Goal: Communication & Community: Answer question/provide support

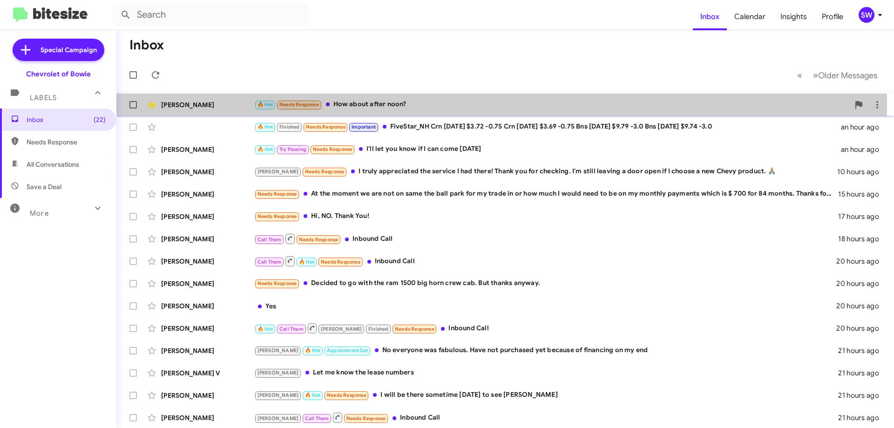
click at [361, 107] on div "🔥 Hot Needs Response How about after noon?" at bounding box center [551, 104] width 595 height 11
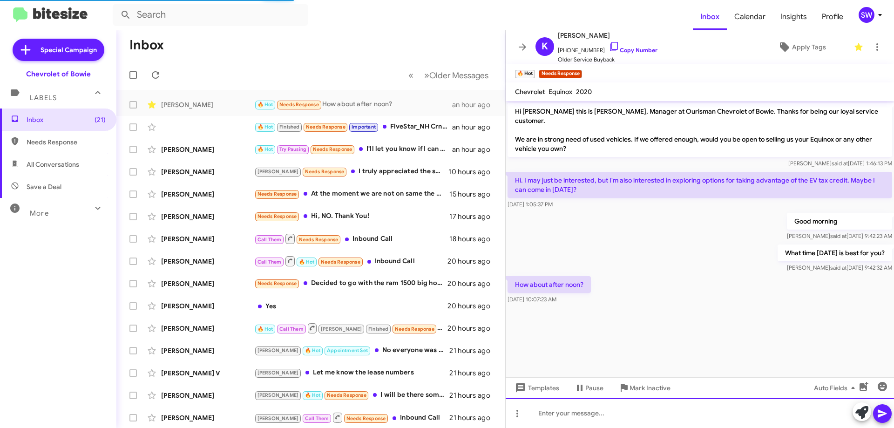
click at [587, 417] on div at bounding box center [700, 413] width 388 height 30
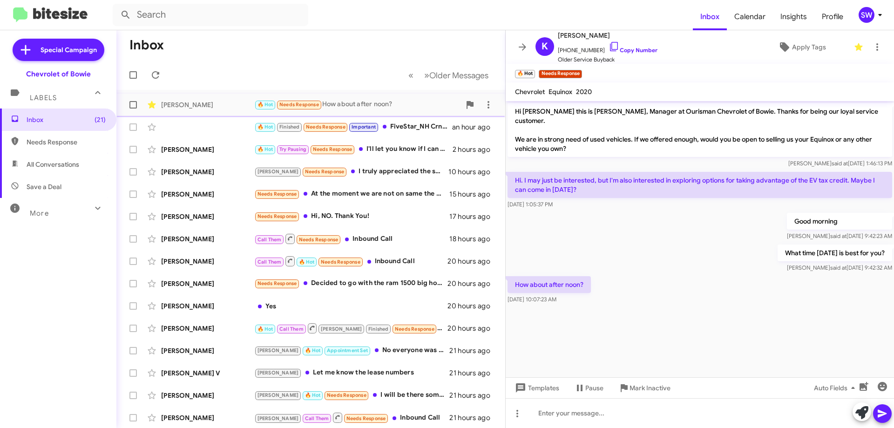
click at [349, 99] on div "[PERSON_NAME] 🔥 Hot Needs Response How about after noon? an hour ago" at bounding box center [311, 104] width 374 height 19
drag, startPoint x: 607, startPoint y: 41, endPoint x: 620, endPoint y: 46, distance: 13.7
click at [609, 42] on icon at bounding box center [614, 46] width 11 height 11
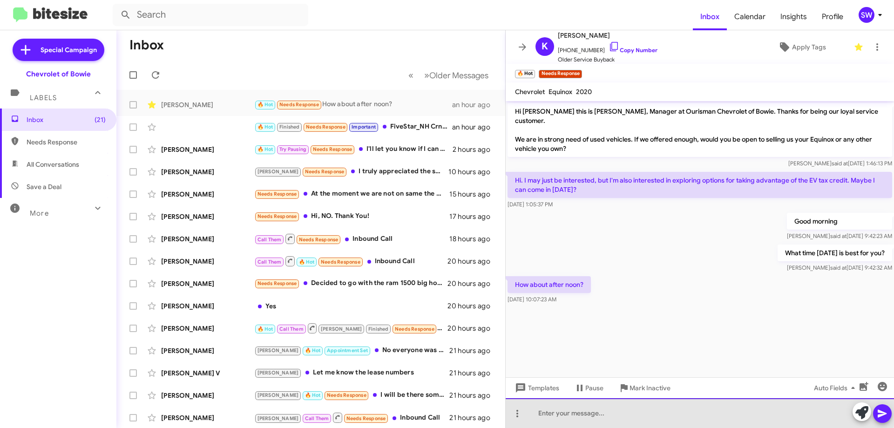
drag, startPoint x: 587, startPoint y: 409, endPoint x: 585, endPoint y: 416, distance: 7.7
click at [587, 409] on div at bounding box center [700, 413] width 388 height 30
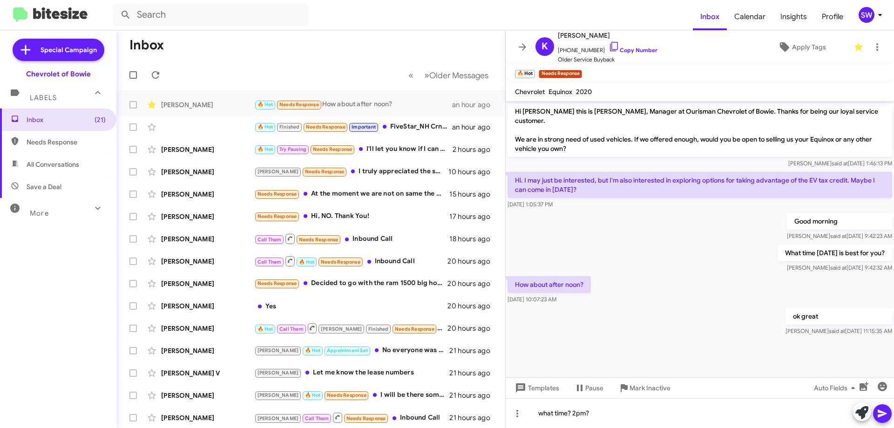
click at [884, 415] on icon at bounding box center [882, 413] width 11 height 11
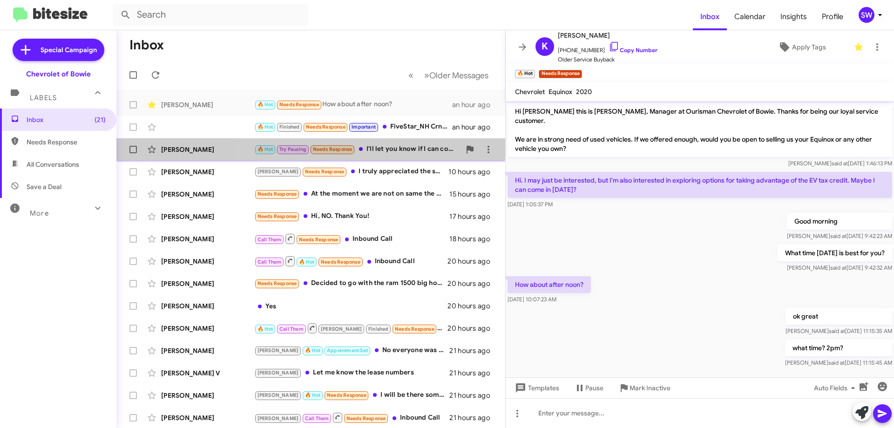
drag, startPoint x: 379, startPoint y: 150, endPoint x: 395, endPoint y: 146, distance: 17.3
click at [381, 148] on div "🔥 Hot Try Pausing Needs Response I'll let you know if I can come [DATE]" at bounding box center [357, 149] width 206 height 11
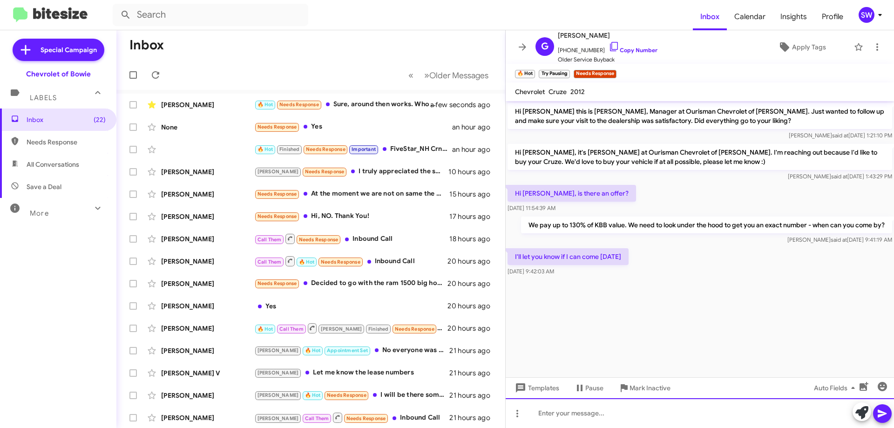
click at [611, 417] on div at bounding box center [700, 413] width 388 height 30
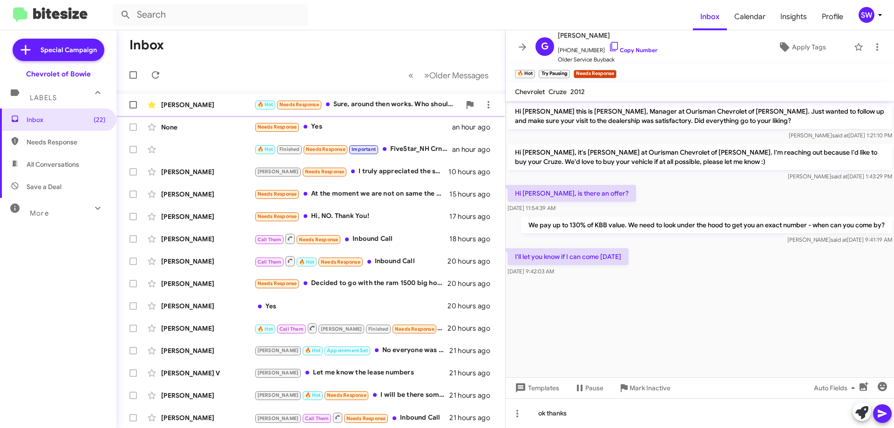
click at [365, 107] on div "🔥 Hot Needs Response Sure, around then works. Who should I ask for when I arriv…" at bounding box center [357, 104] width 206 height 11
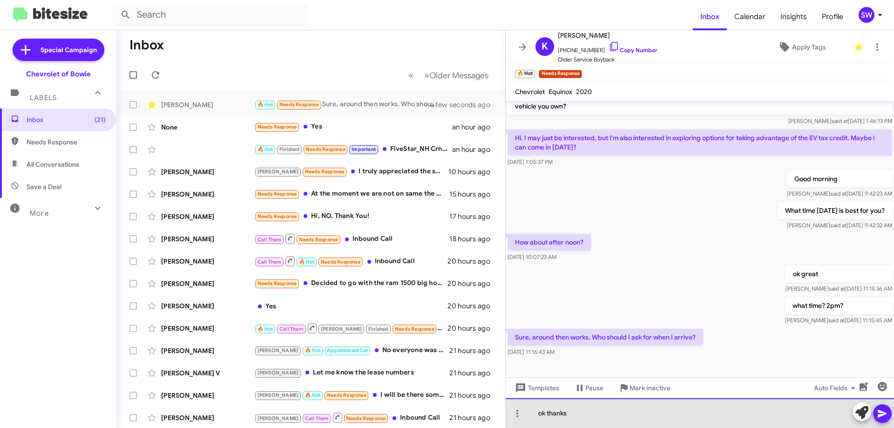
click at [601, 420] on div "ok thanks" at bounding box center [700, 413] width 388 height 30
drag, startPoint x: 570, startPoint y: 412, endPoint x: 576, endPoint y: 425, distance: 14.8
click at [570, 413] on div "ok thanks,please ask for me or [PERSON_NAME]. [PERSON_NAME] will be assiting you" at bounding box center [700, 413] width 388 height 30
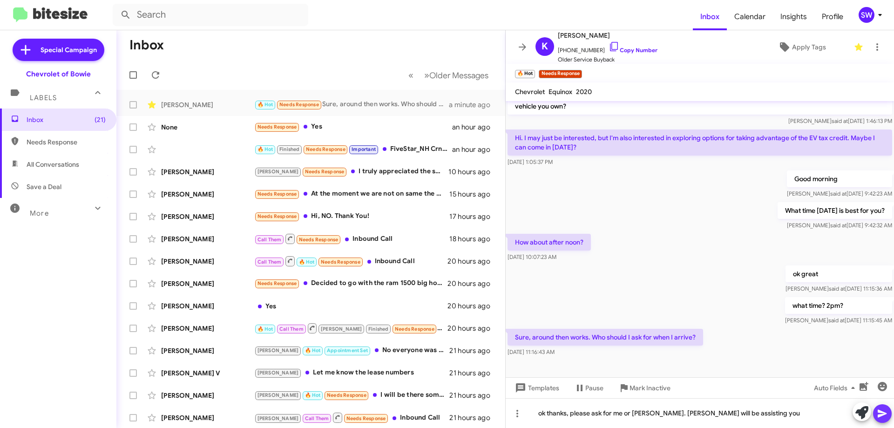
click at [883, 419] on span at bounding box center [882, 413] width 11 height 19
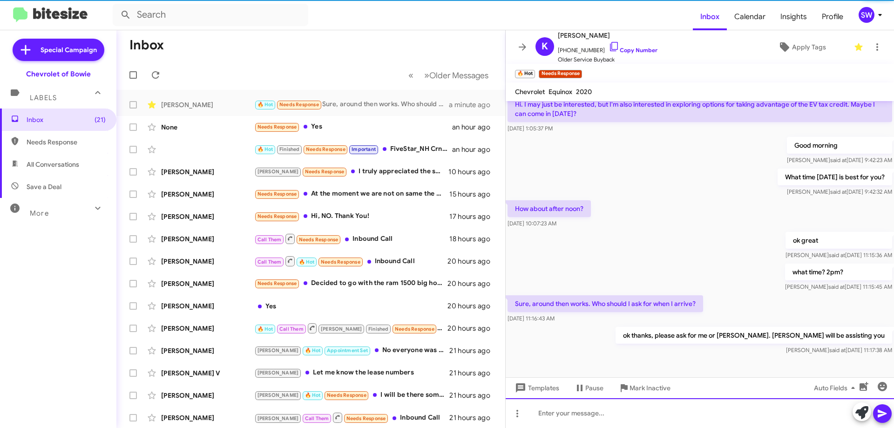
scroll to position [76, 0]
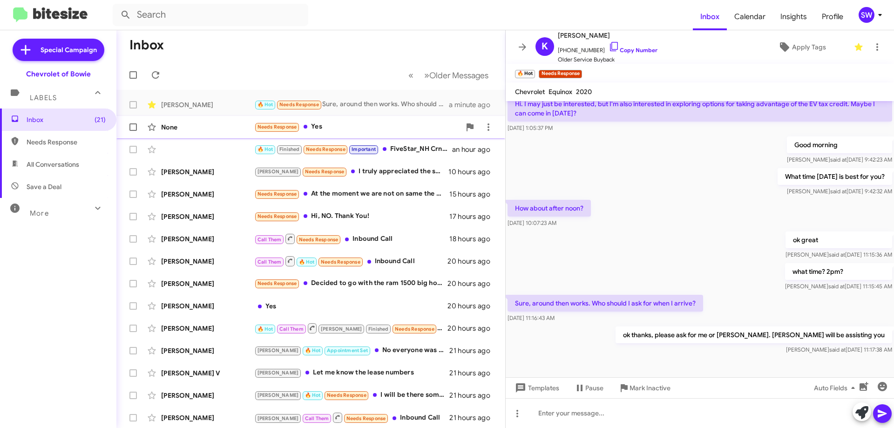
drag, startPoint x: 318, startPoint y: 126, endPoint x: 391, endPoint y: 142, distance: 74.7
click at [318, 127] on div "Needs Response Yes" at bounding box center [357, 127] width 206 height 11
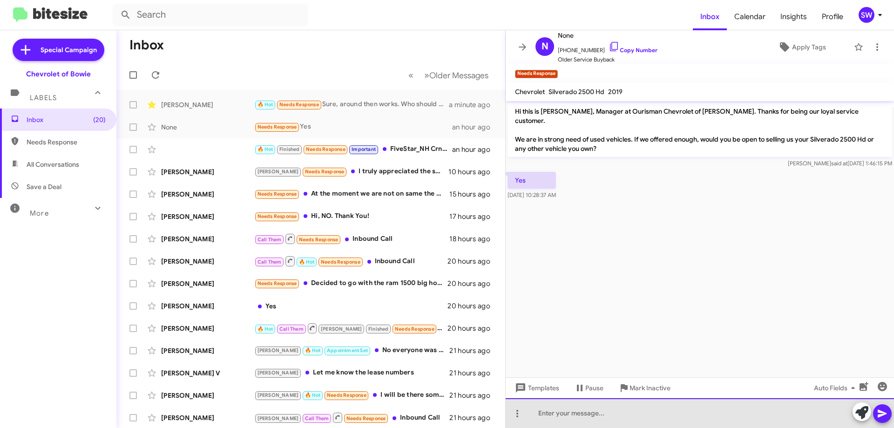
click at [592, 402] on div at bounding box center [700, 413] width 388 height 30
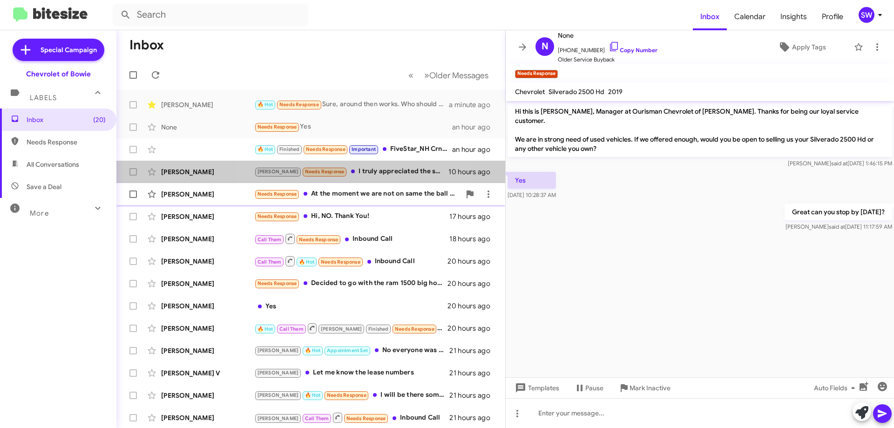
drag, startPoint x: 338, startPoint y: 172, endPoint x: 402, endPoint y: 184, distance: 64.9
click at [340, 173] on div "[PERSON_NAME] Needs Response I truly appreciated the service I had there! Thank…" at bounding box center [351, 171] width 194 height 11
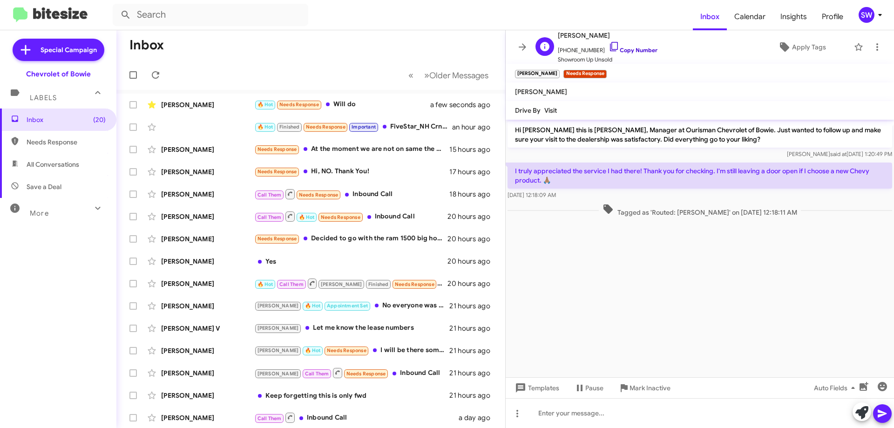
click at [609, 44] on icon at bounding box center [614, 46] width 11 height 11
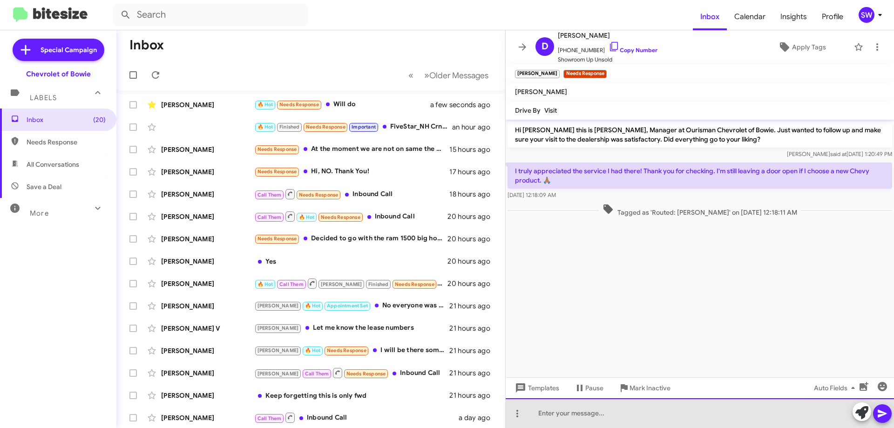
click at [555, 413] on div at bounding box center [700, 413] width 388 height 30
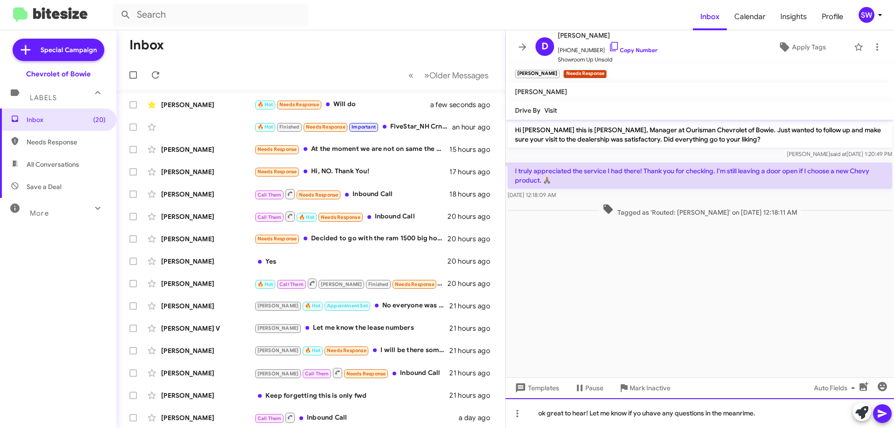
click at [645, 412] on div "ok great to hear! Let me know if yo uhave any questions in the meanrime." at bounding box center [700, 413] width 388 height 30
click at [770, 418] on div "ok great to hear! Let me know if you have any questions in the meantime." at bounding box center [700, 413] width 388 height 30
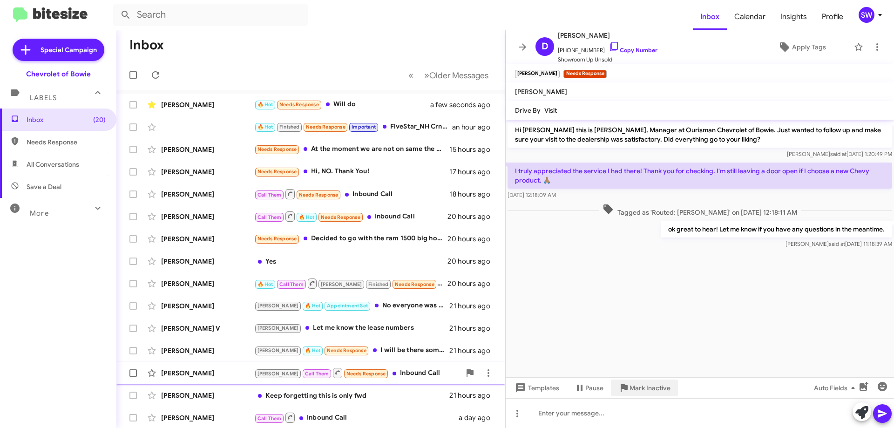
drag, startPoint x: 642, startPoint y: 387, endPoint x: 675, endPoint y: 379, distance: 33.1
click at [648, 386] on span "Mark Inactive" at bounding box center [649, 387] width 41 height 17
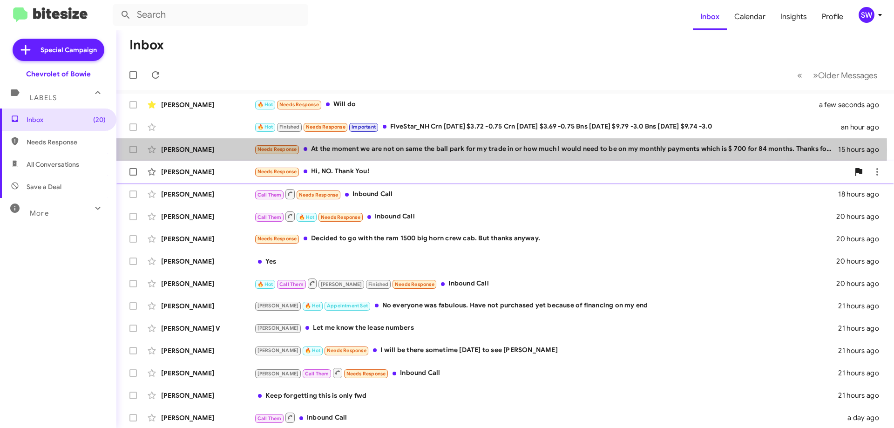
drag, startPoint x: 364, startPoint y: 149, endPoint x: 466, endPoint y: 173, distance: 105.2
click at [366, 149] on div "Needs Response At the moment we are not on same the ball park for my trade in o…" at bounding box center [546, 149] width 584 height 11
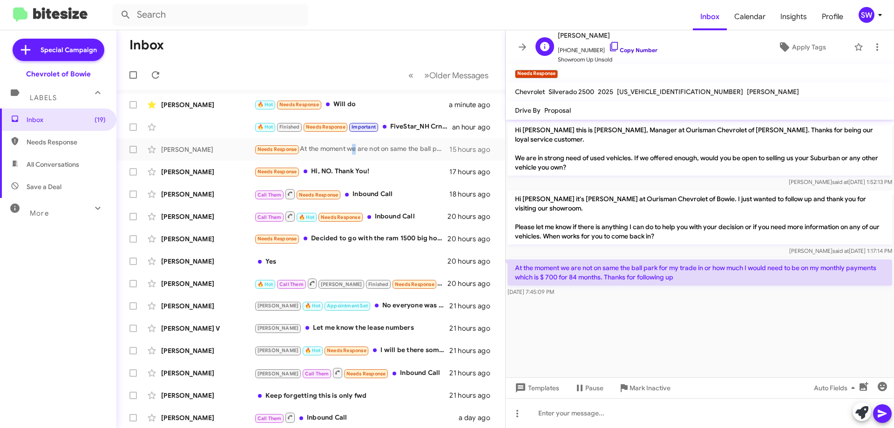
click at [609, 47] on icon at bounding box center [614, 46] width 11 height 11
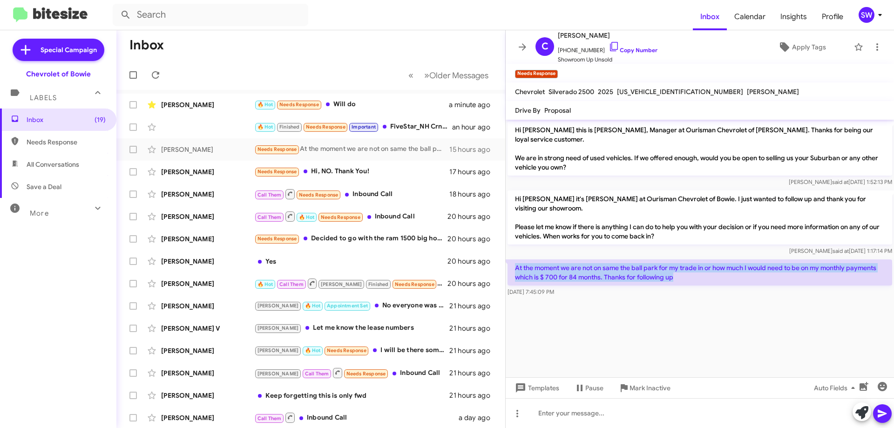
drag, startPoint x: 514, startPoint y: 267, endPoint x: 640, endPoint y: 277, distance: 126.1
click at [707, 274] on p "At the moment we are not on same the ball park for my trade in or how much I wo…" at bounding box center [699, 272] width 385 height 26
copy p "At the moment we are not on same the ball park for my trade in or how much I wo…"
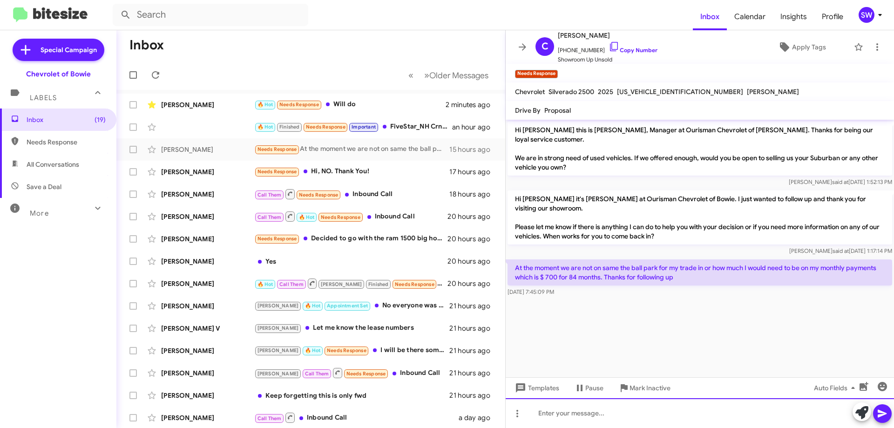
click at [604, 416] on div at bounding box center [700, 413] width 388 height 30
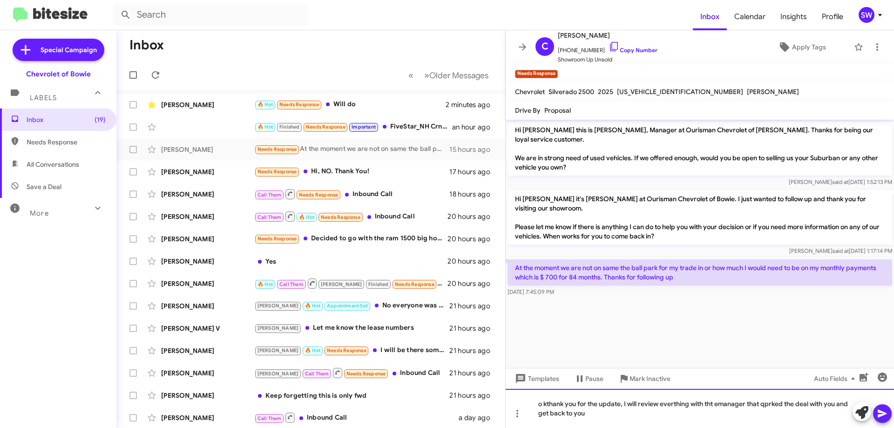
click at [544, 400] on div "o kthank you for the update, I will review everthing with tht emanager that qpr…" at bounding box center [700, 408] width 388 height 39
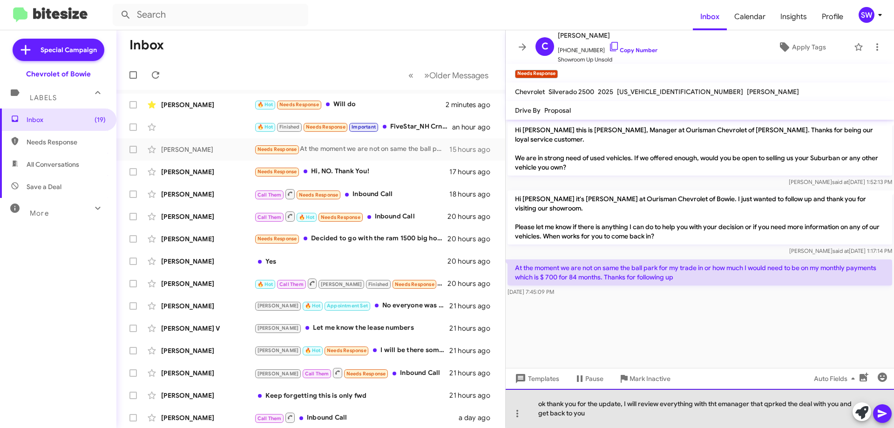
drag, startPoint x: 722, startPoint y: 402, endPoint x: 721, endPoint y: 409, distance: 7.6
click at [722, 402] on div "ok thank you for the update, I will review everything with tht emanager that qp…" at bounding box center [700, 408] width 388 height 39
drag, startPoint x: 781, startPoint y: 401, endPoint x: 625, endPoint y: 403, distance: 156.4
click at [625, 403] on div "ok thank you for the update, I will review everything with the manager that qpr…" at bounding box center [700, 408] width 388 height 39
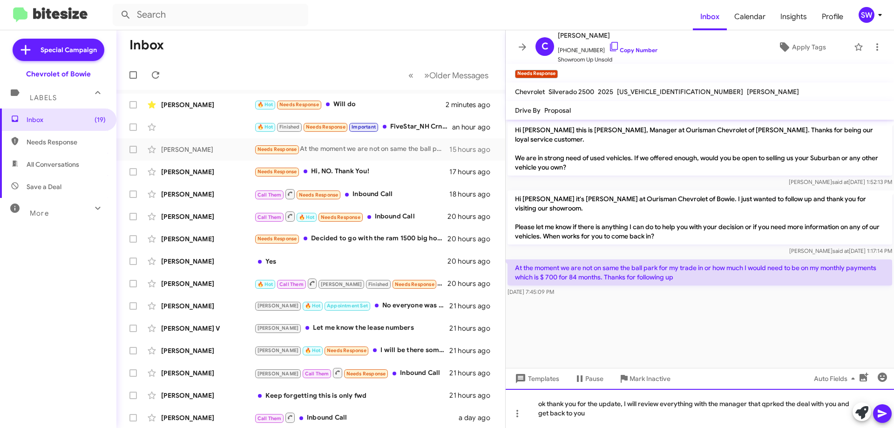
drag, startPoint x: 770, startPoint y: 404, endPoint x: 791, endPoint y: 419, distance: 26.6
click at [770, 404] on div "ok thank you for the update, I will review everything with the manager that qpr…" at bounding box center [700, 408] width 388 height 39
